Goal: Task Accomplishment & Management: Manage account settings

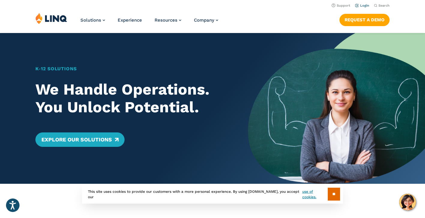
click at [359, 5] on link "Login" at bounding box center [362, 6] width 14 height 4
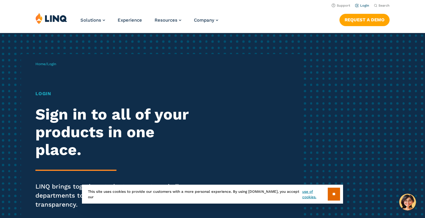
click at [365, 7] on link "Login" at bounding box center [362, 6] width 14 height 4
click at [335, 191] on input "**" at bounding box center [334, 194] width 12 height 13
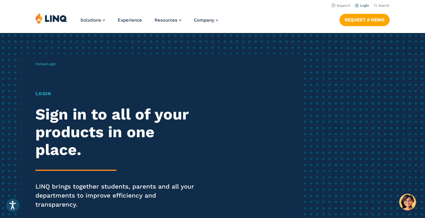
click at [365, 5] on link "Login" at bounding box center [362, 6] width 14 height 4
